Goal: Task Accomplishment & Management: Use online tool/utility

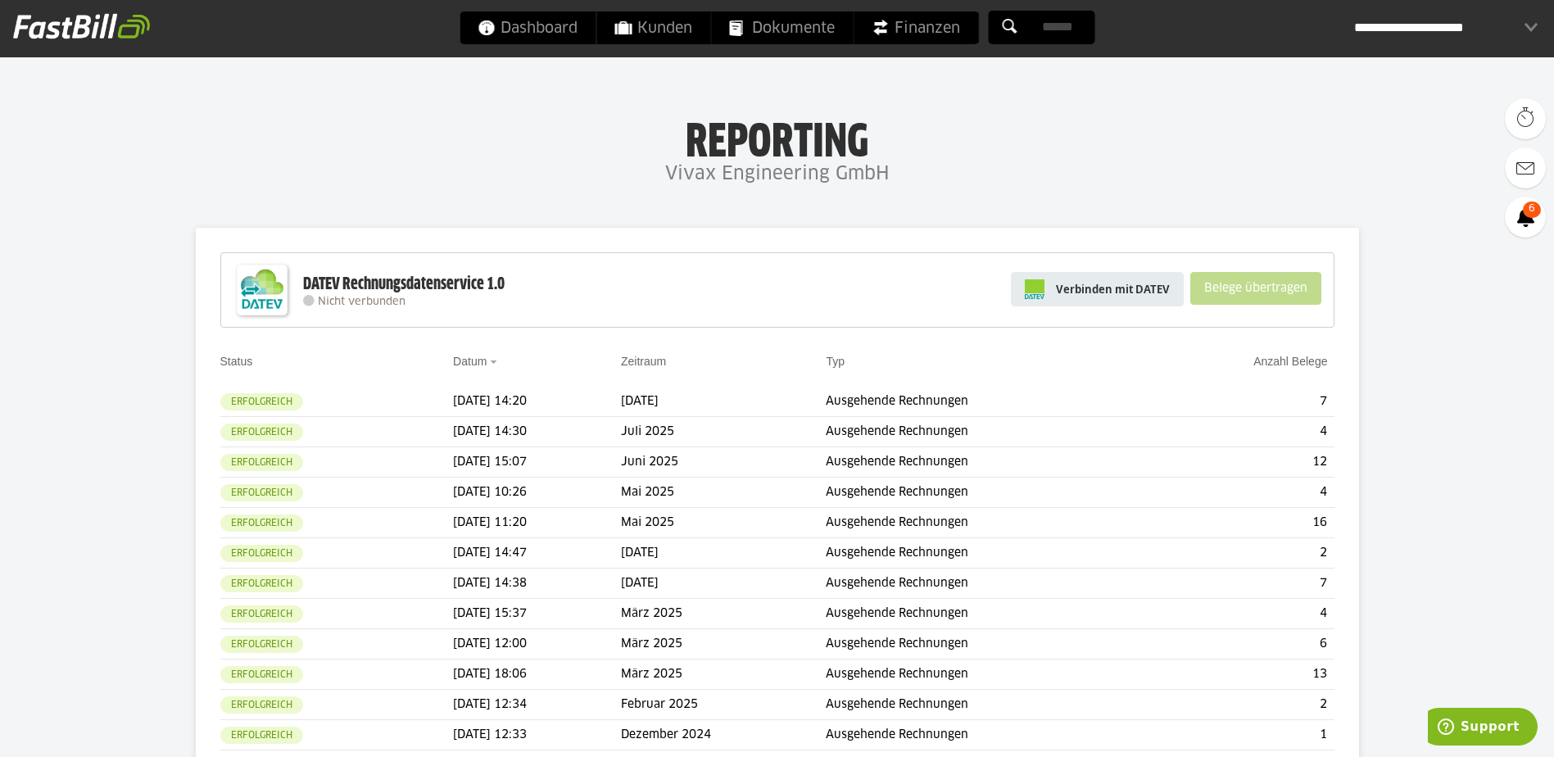
click at [1090, 294] on span "Verbinden mit DATEV" at bounding box center [1113, 289] width 114 height 16
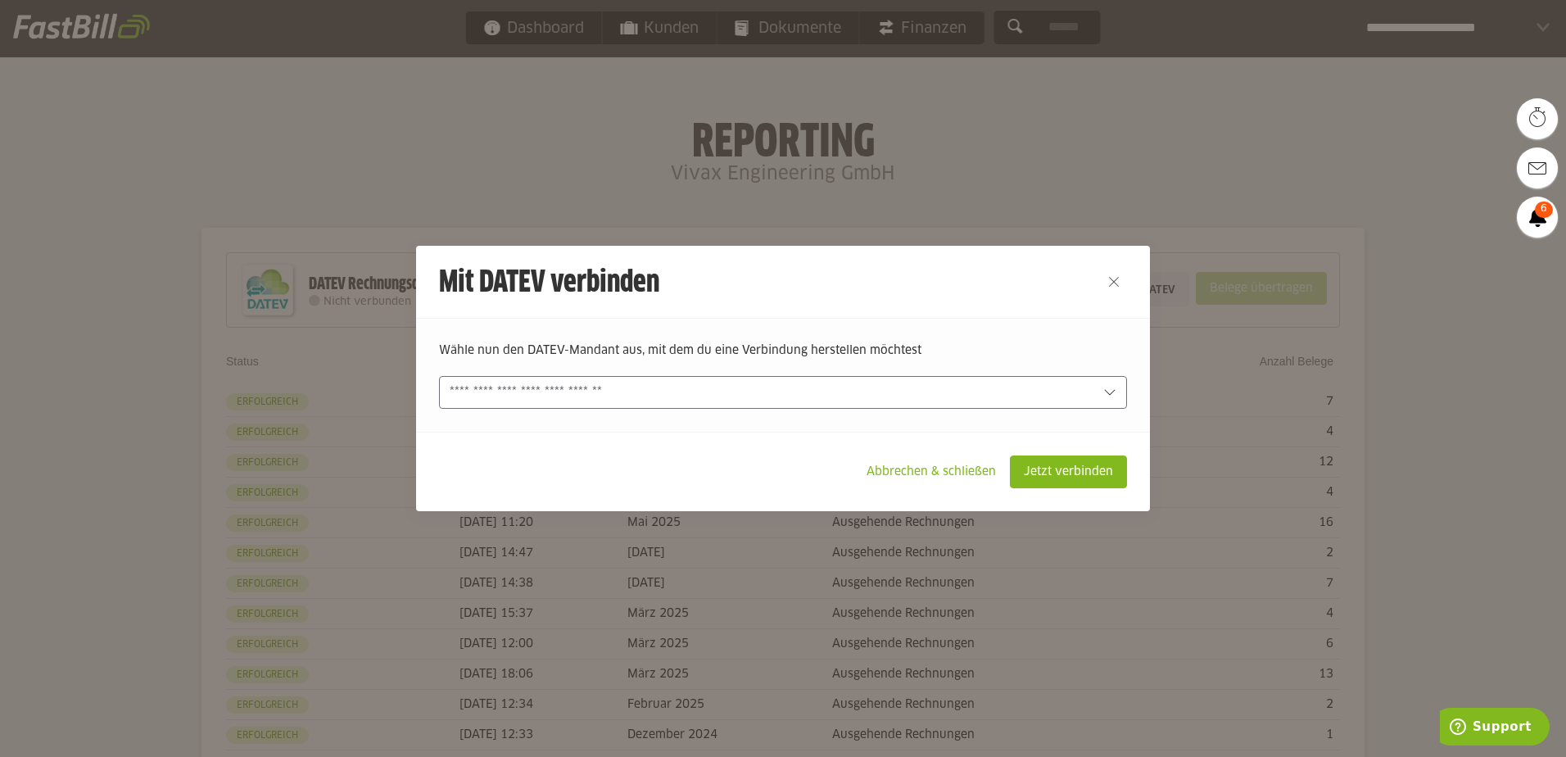
click at [900, 395] on input "text" at bounding box center [772, 392] width 644 height 18
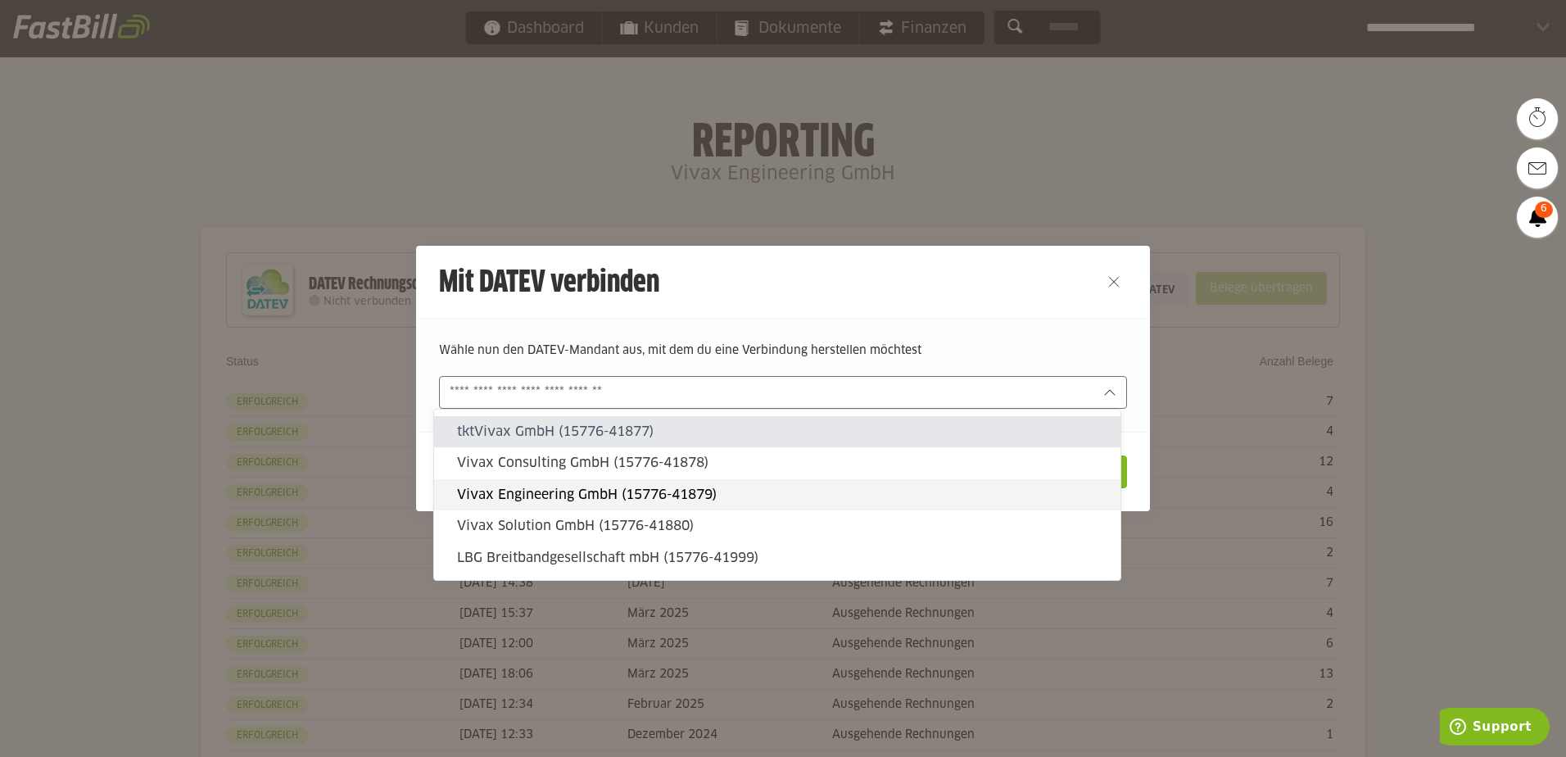
click at [726, 492] on slot "Vivax Engineering GmbH (15776-41879)" at bounding box center [782, 495] width 651 height 18
type input "**********"
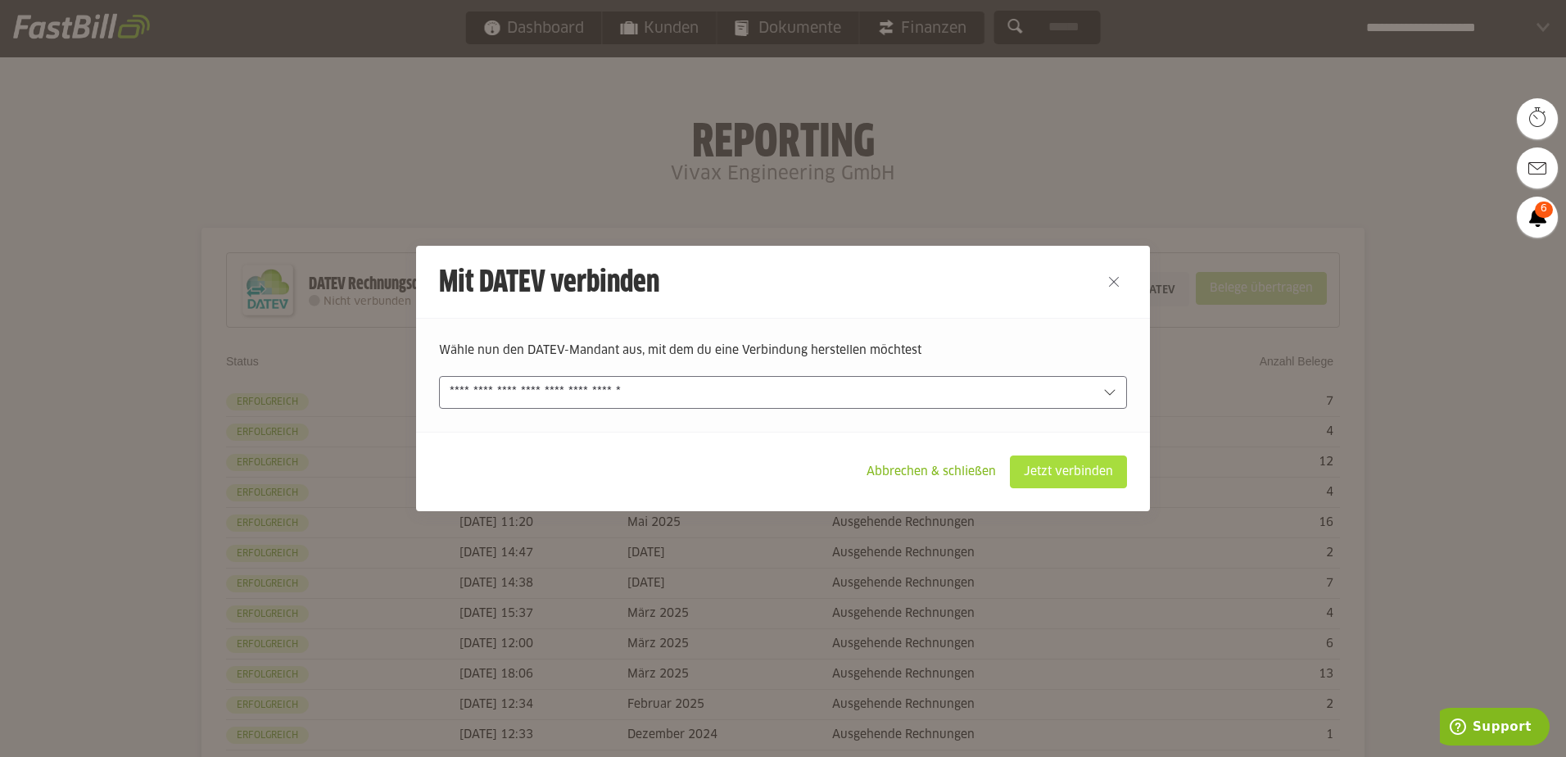
click at [1113, 486] on slot "Jetzt verbinden" at bounding box center [1069, 471] width 116 height 31
click at [1081, 472] on slot "Jetzt verbinden" at bounding box center [1069, 471] width 116 height 31
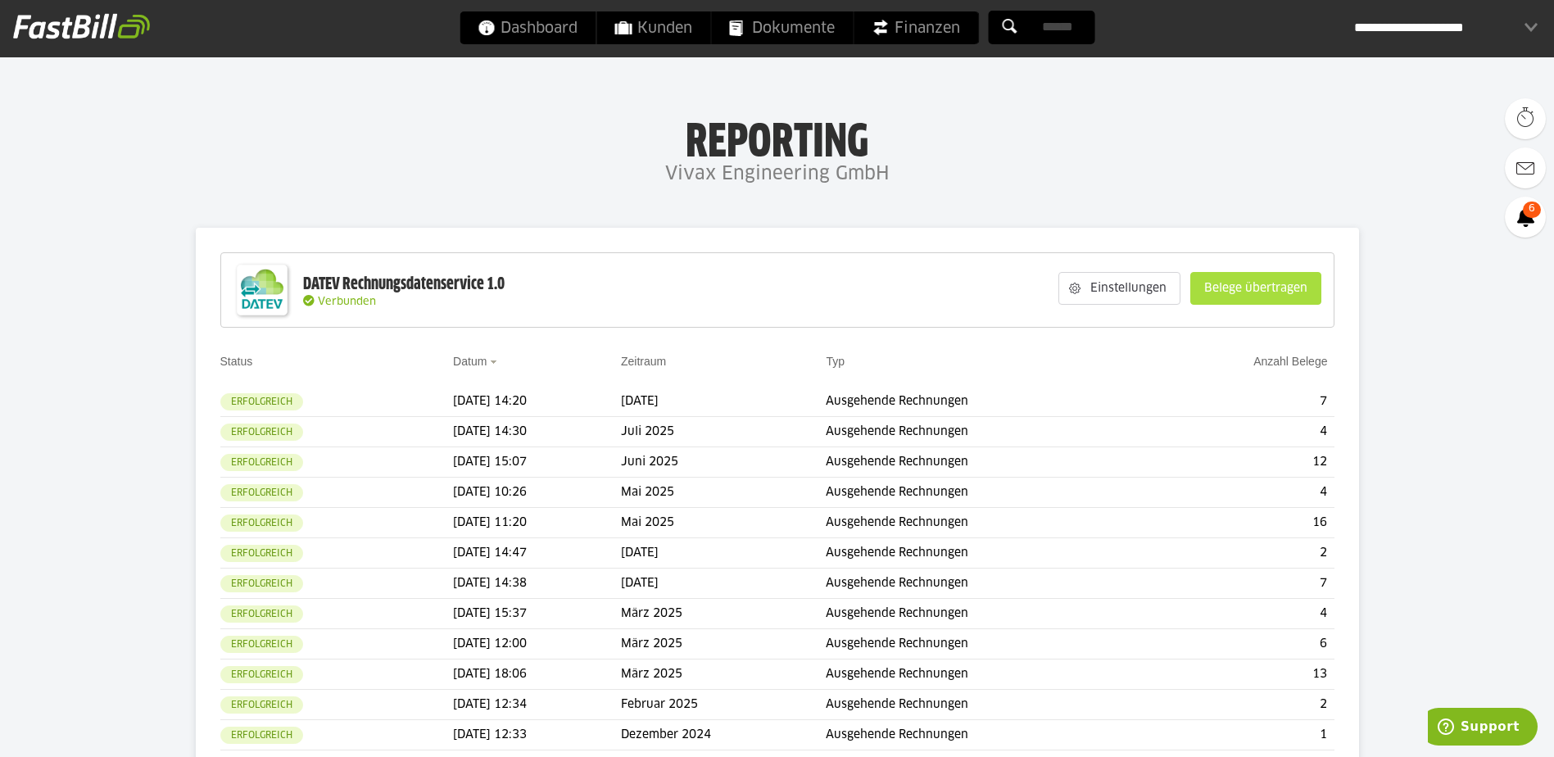
click at [1303, 291] on slot "Belege übertragen" at bounding box center [1255, 288] width 129 height 31
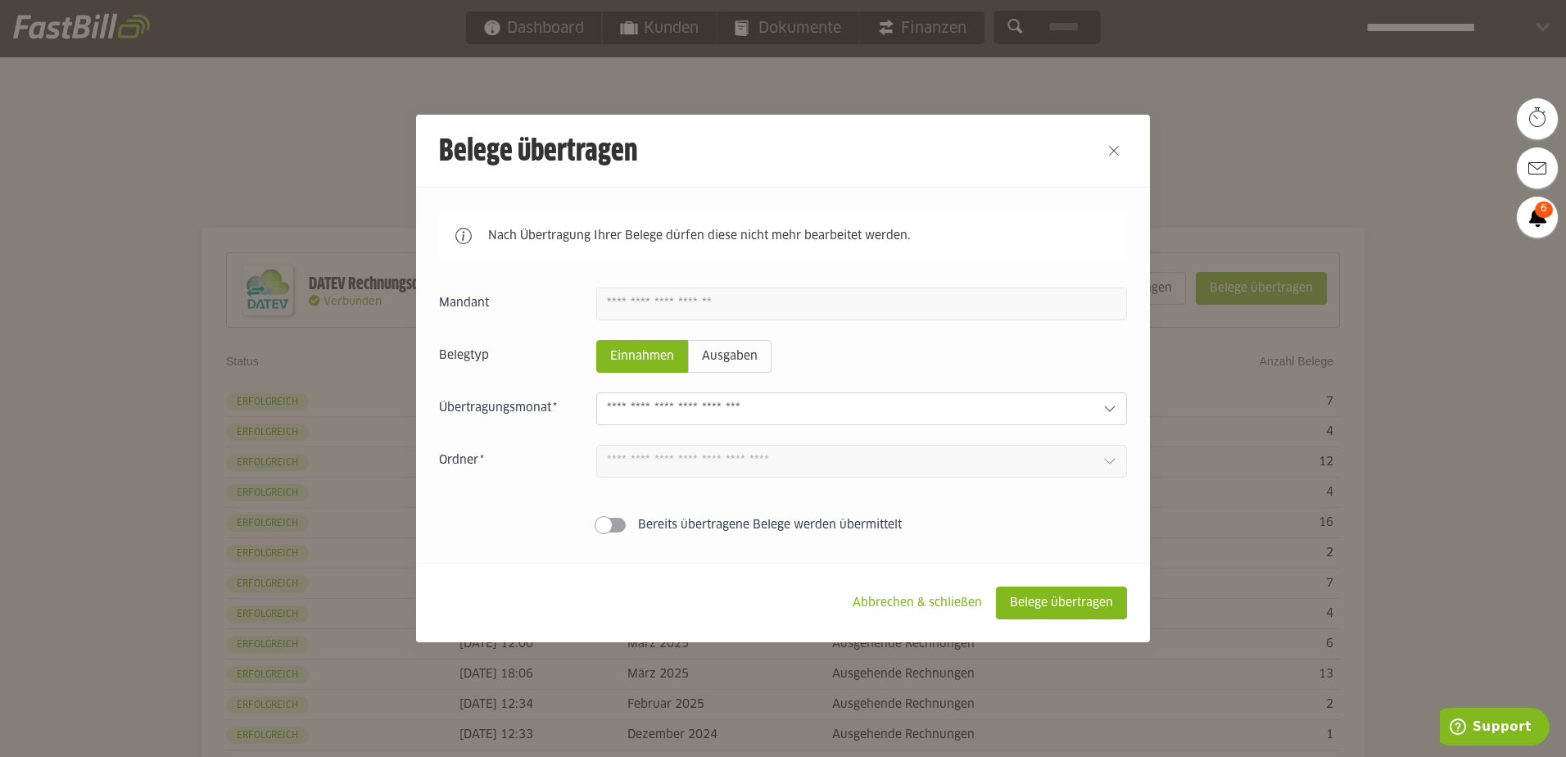
click at [824, 388] on div "Einnahmen Ausgaben [DATE] 0 Einnahmen 0 Ausgaben Juli 2025 0 Einnahmen 1 Ausgab…" at bounding box center [783, 414] width 688 height 252
click at [818, 409] on input "text" at bounding box center [848, 409] width 483 height 18
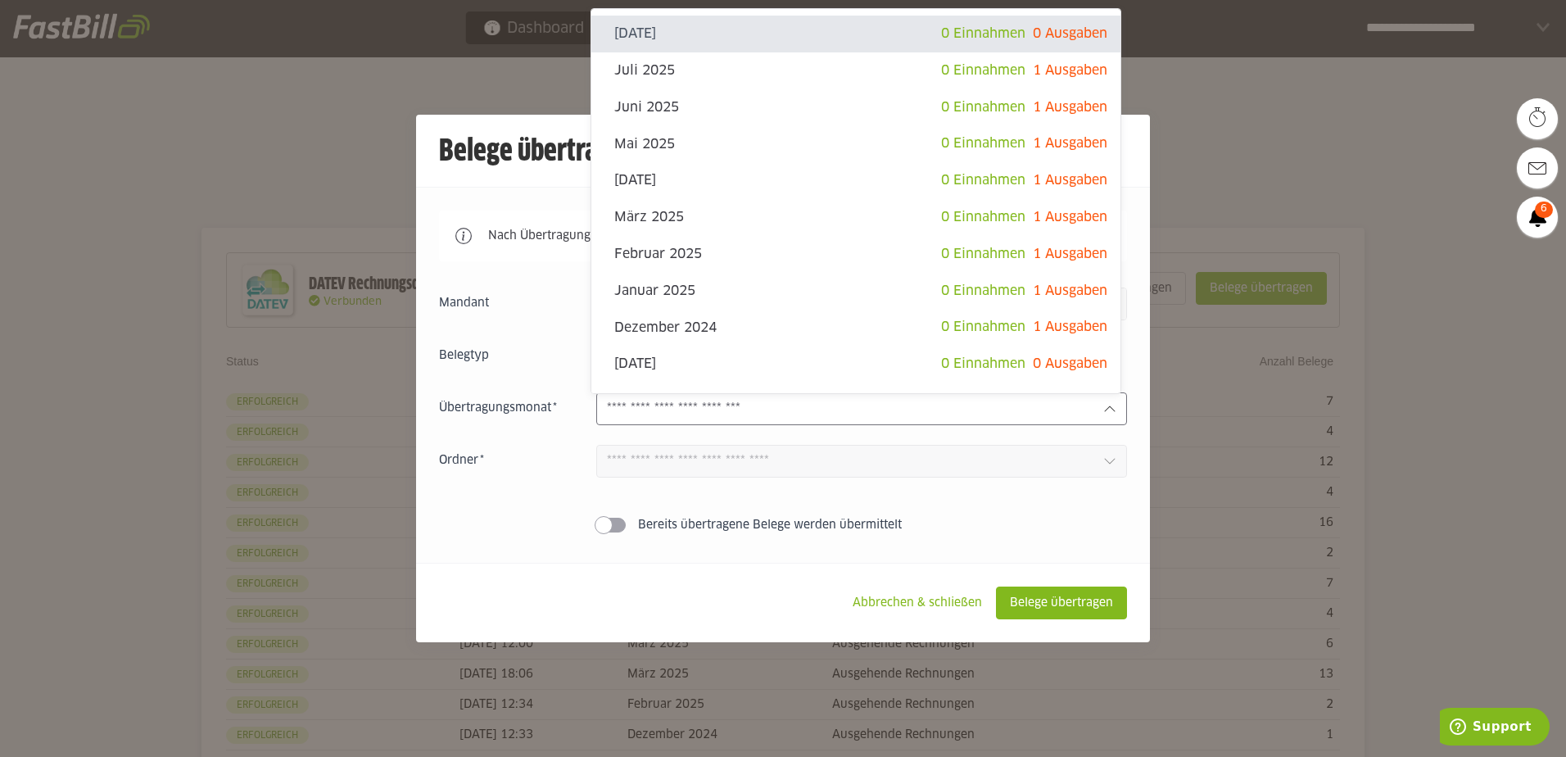
click at [1353, 129] on div at bounding box center [783, 378] width 1566 height 757
